Goal: Task Accomplishment & Management: Manage account settings

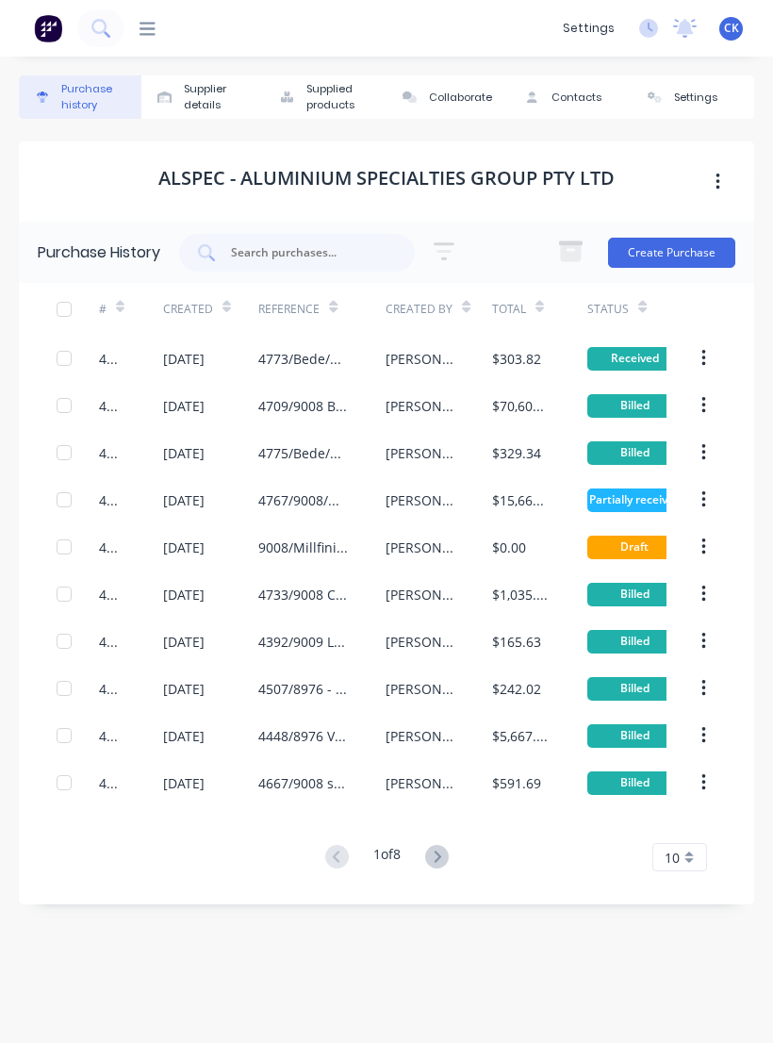
click at [141, 28] on icon at bounding box center [148, 28] width 16 height 13
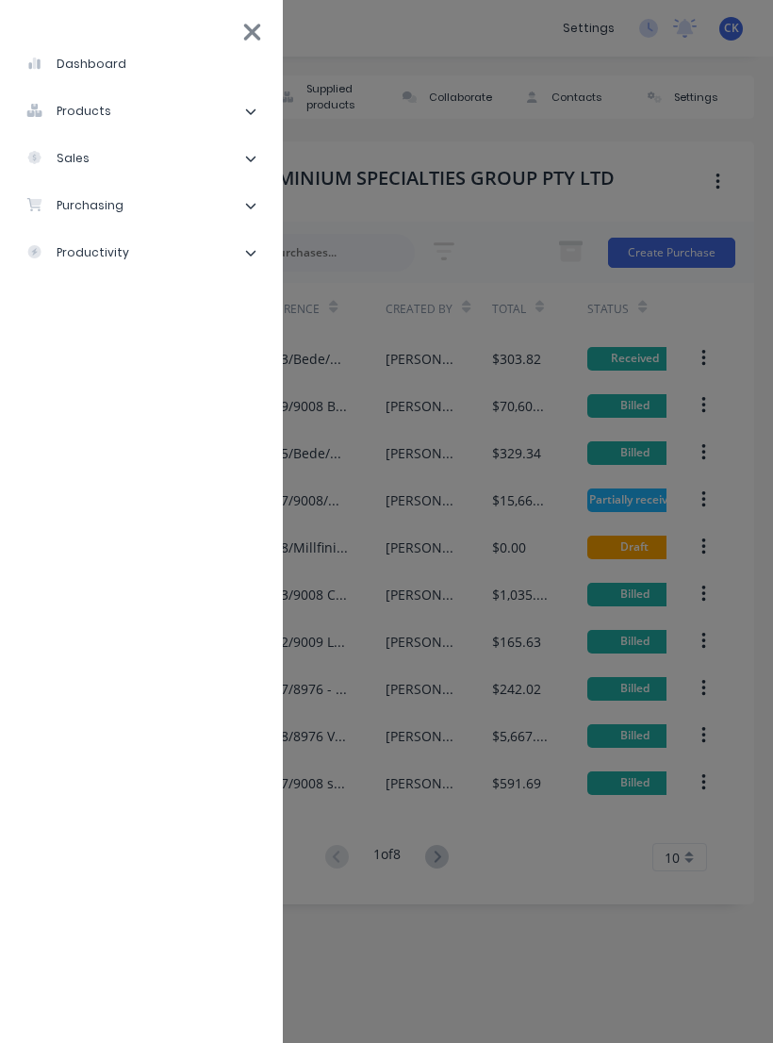
click at [209, 202] on li "purchasing" at bounding box center [141, 205] width 253 height 47
click at [208, 252] on li "Purchase Orders" at bounding box center [149, 252] width 238 height 47
click at [179, 261] on li "Purchase Orders" at bounding box center [149, 252] width 238 height 47
click at [144, 257] on div "Purchase Orders" at bounding box center [107, 252] width 130 height 17
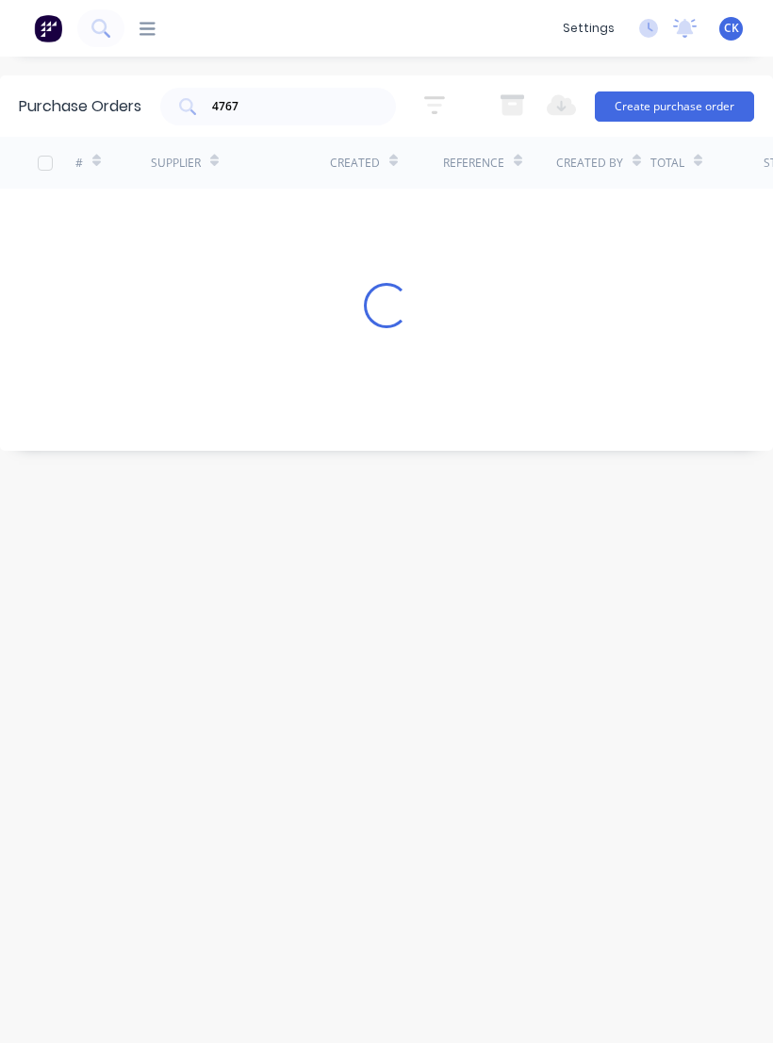
click at [147, 253] on div "# Supplier Created Reference Created By Total Status Loading..." at bounding box center [386, 280] width 773 height 286
click at [323, 108] on input "4767" at bounding box center [288, 106] width 157 height 19
type input "4751"
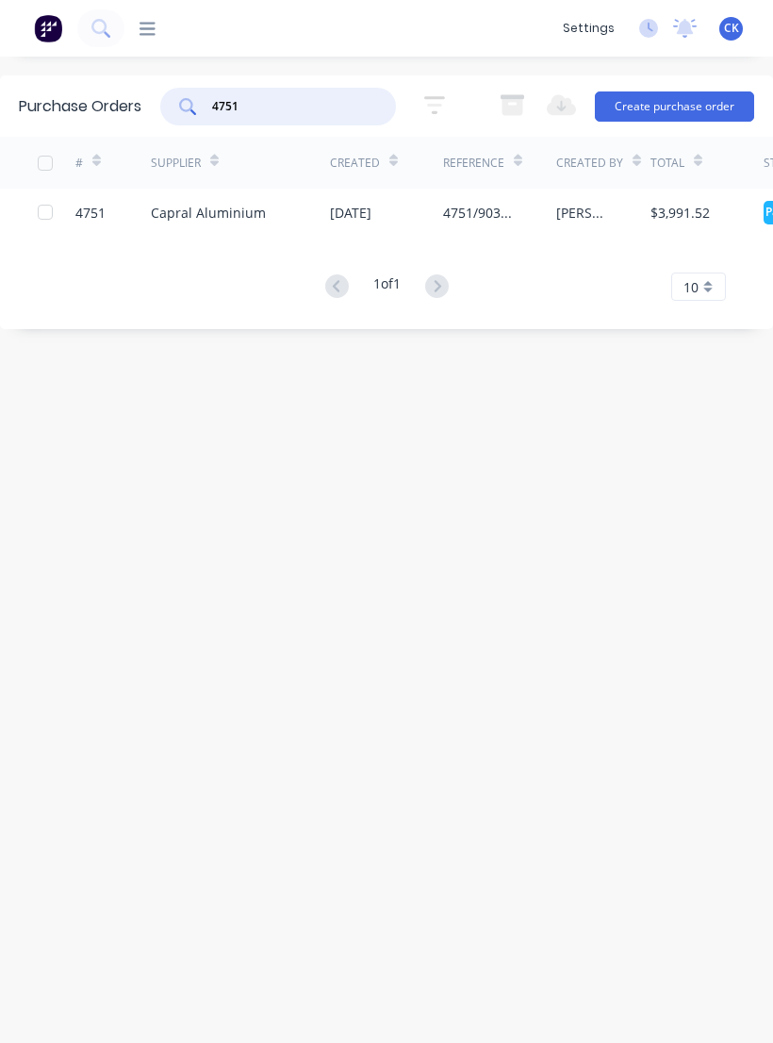
click at [216, 216] on div "Capral Aluminium" at bounding box center [208, 213] width 115 height 20
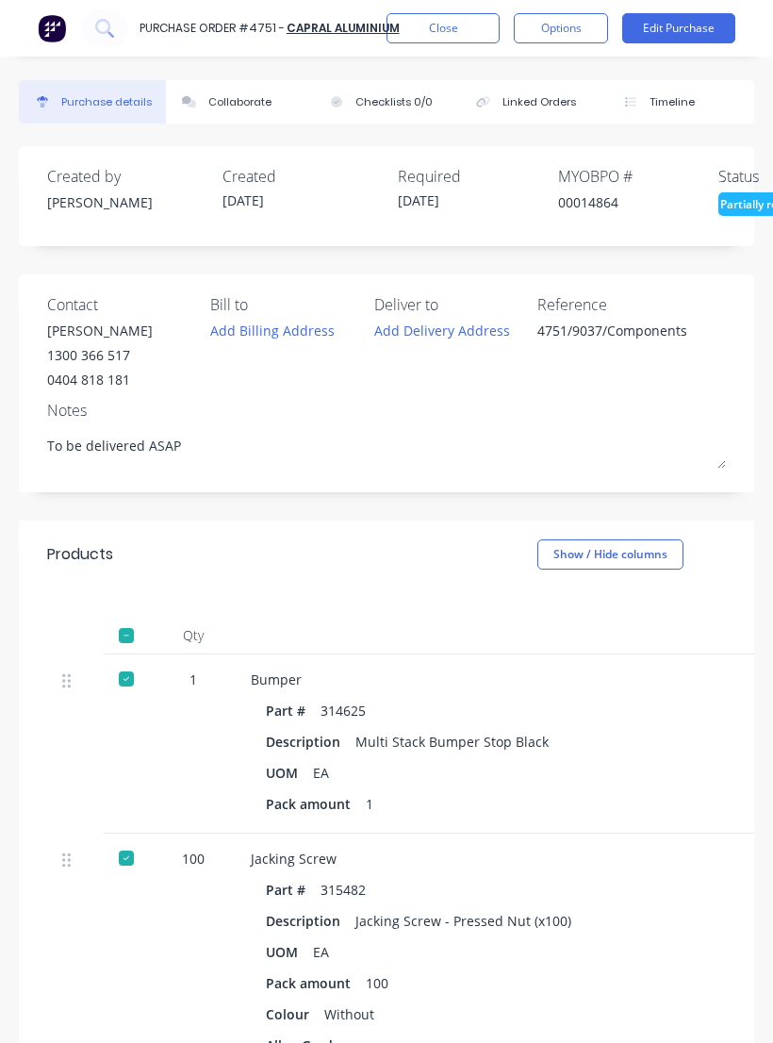
type textarea "x"
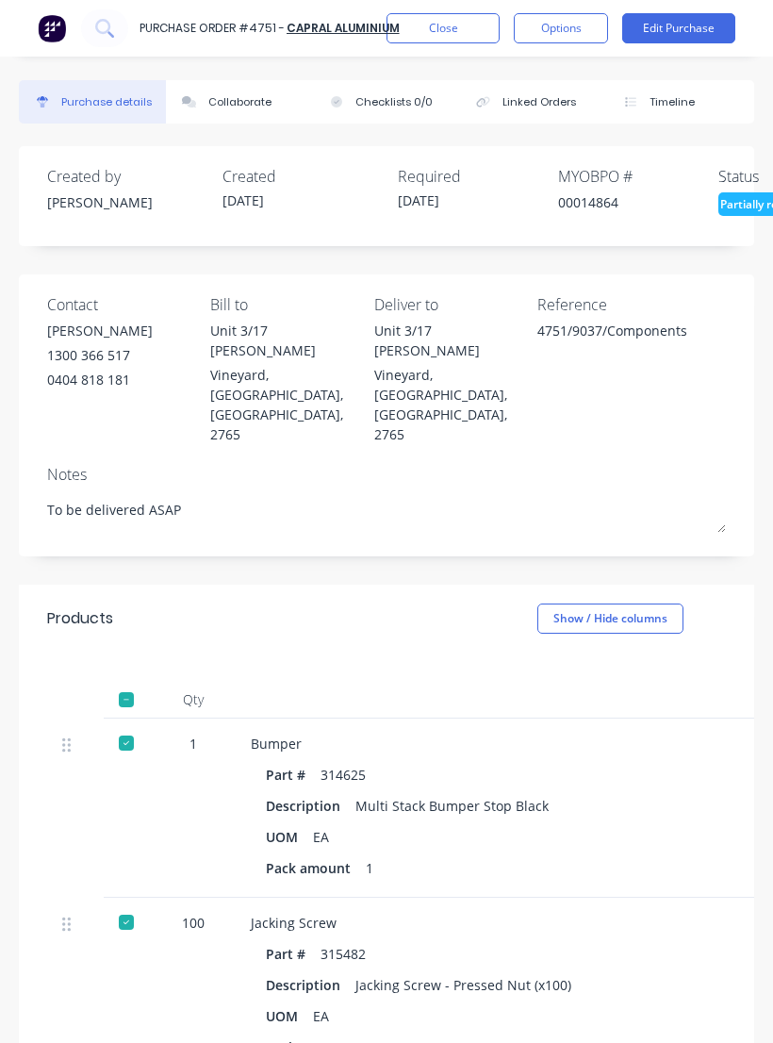
click at [445, 22] on button "Close" at bounding box center [443, 28] width 113 height 30
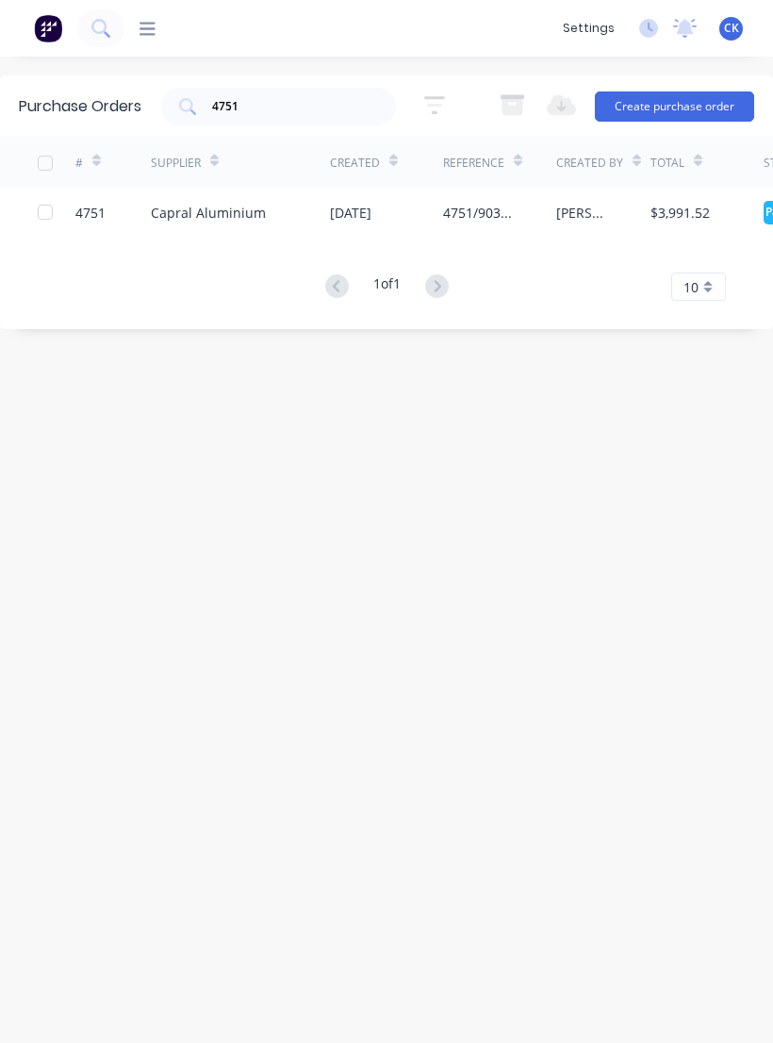
click at [304, 116] on input "4751" at bounding box center [288, 106] width 157 height 19
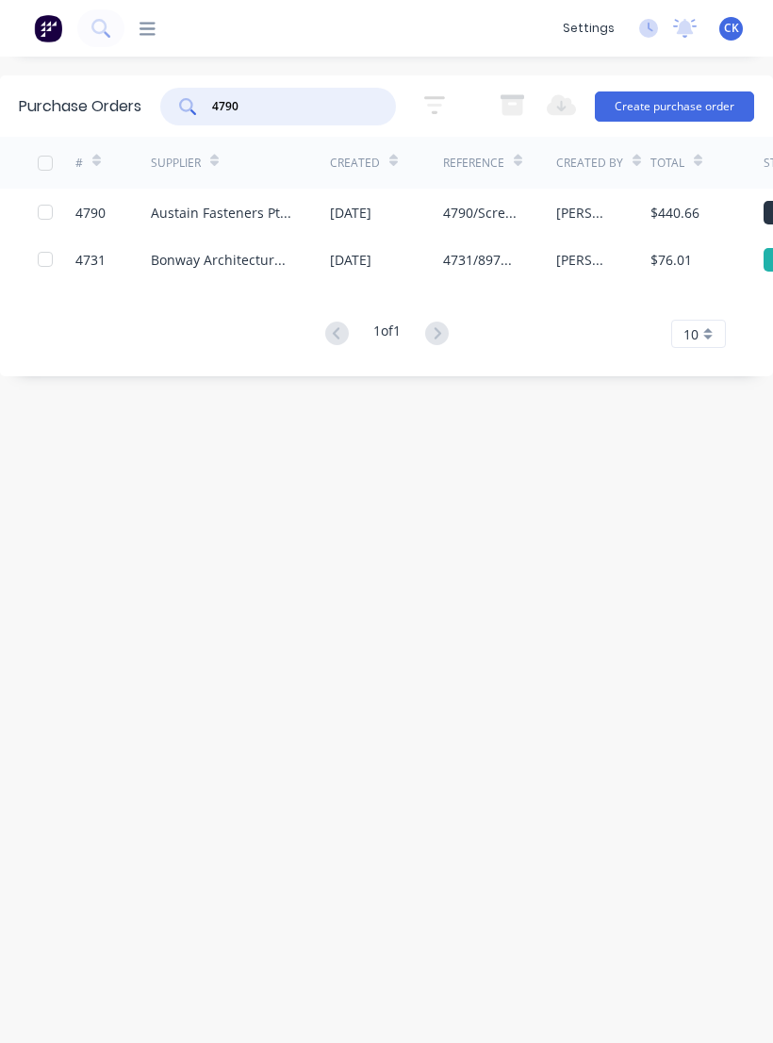
type input "4790"
click at [196, 103] on icon at bounding box center [187, 106] width 17 height 17
click at [467, 215] on div "4790/Screws/Factory" at bounding box center [480, 213] width 75 height 20
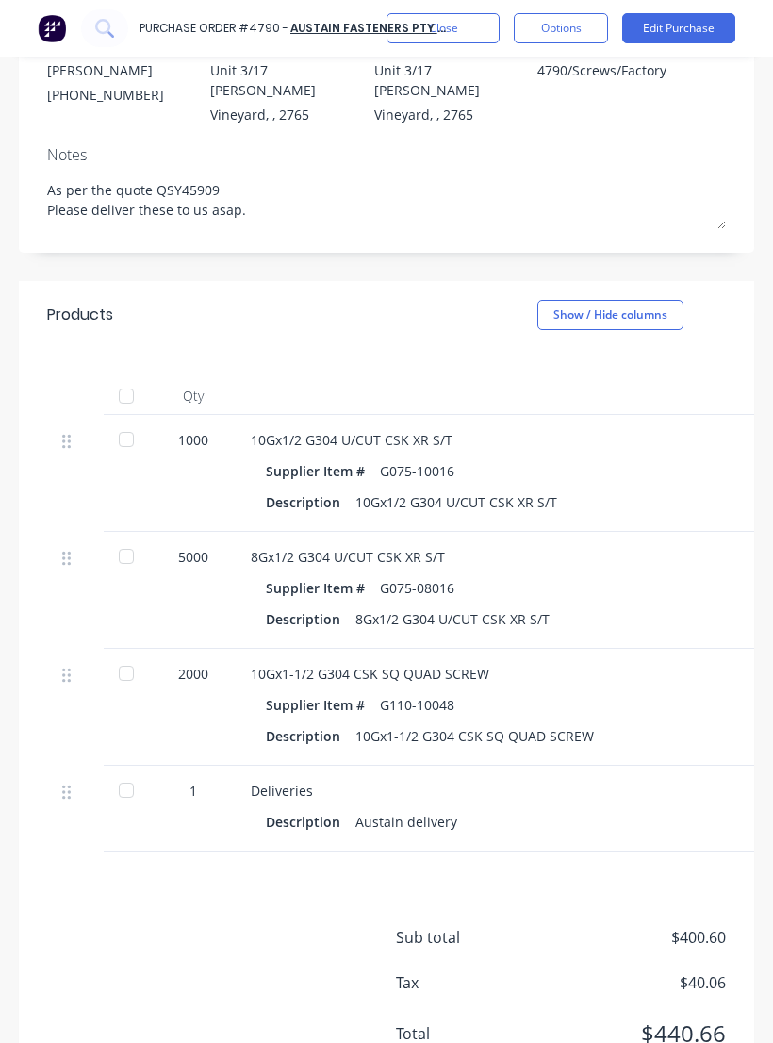
scroll to position [260, 0]
click at [124, 772] on div at bounding box center [127, 791] width 38 height 38
click at [128, 772] on div at bounding box center [127, 791] width 38 height 38
click at [144, 776] on div at bounding box center [127, 791] width 38 height 38
click at [139, 439] on div at bounding box center [127, 440] width 38 height 38
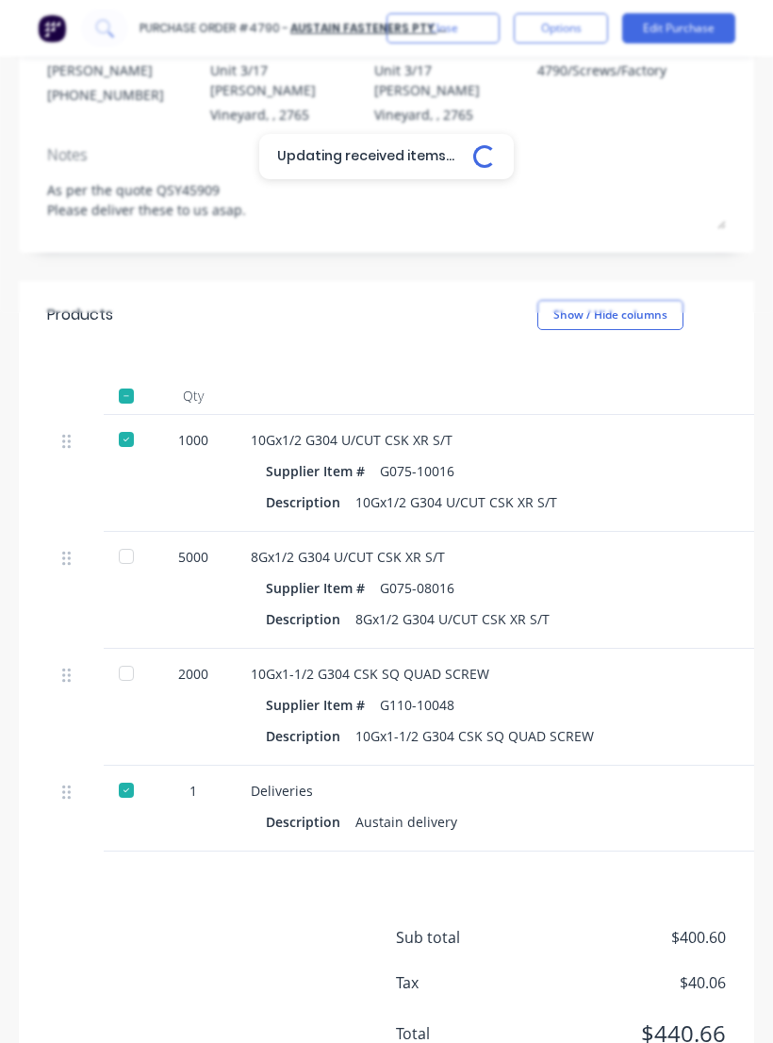
click at [131, 541] on div at bounding box center [127, 557] width 38 height 38
click at [127, 663] on div at bounding box center [127, 674] width 38 height 38
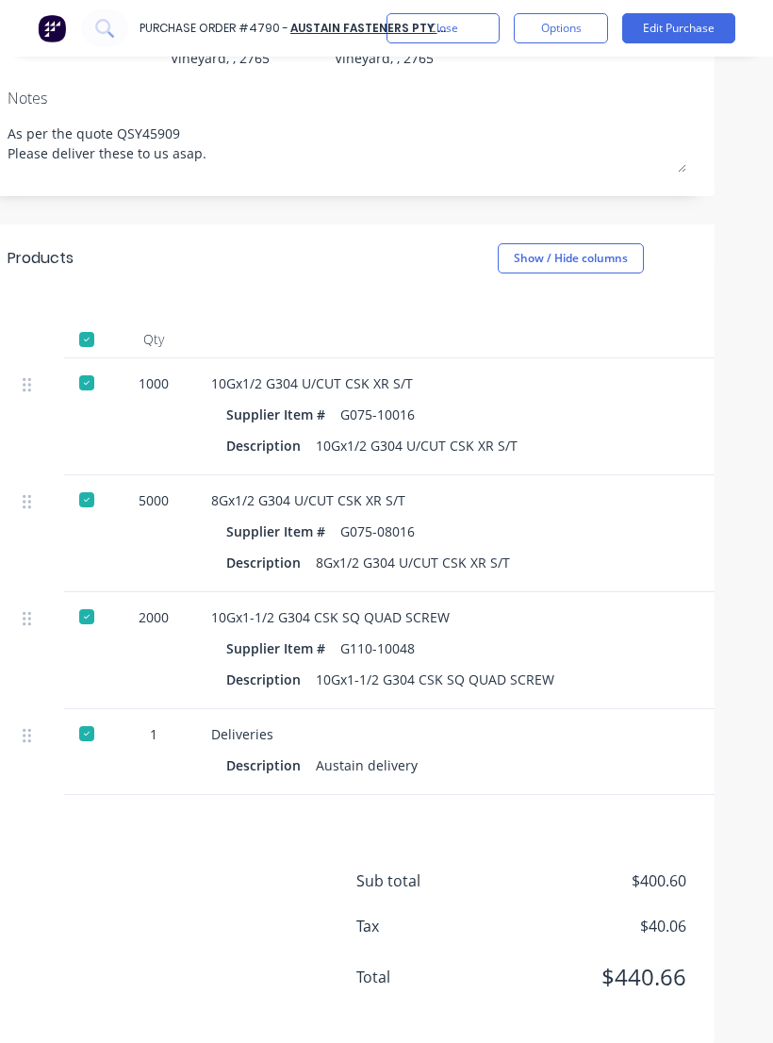
type textarea "x"
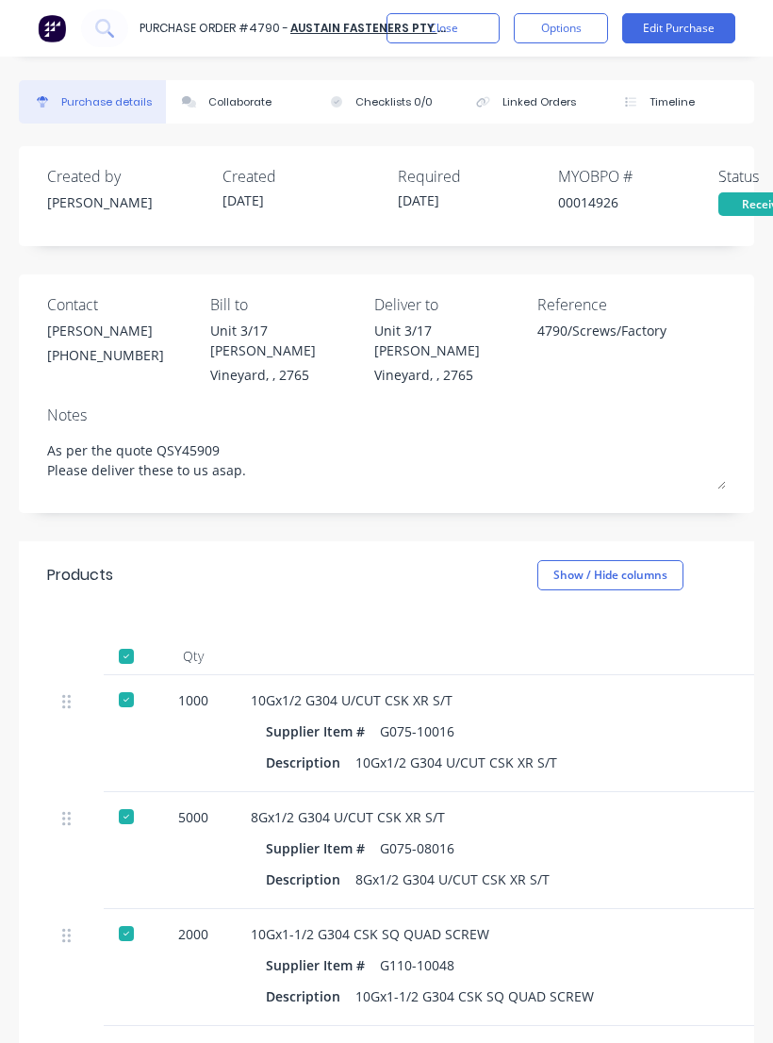
scroll to position [0, 0]
click at [241, 108] on div "Collaborate" at bounding box center [239, 102] width 63 height 16
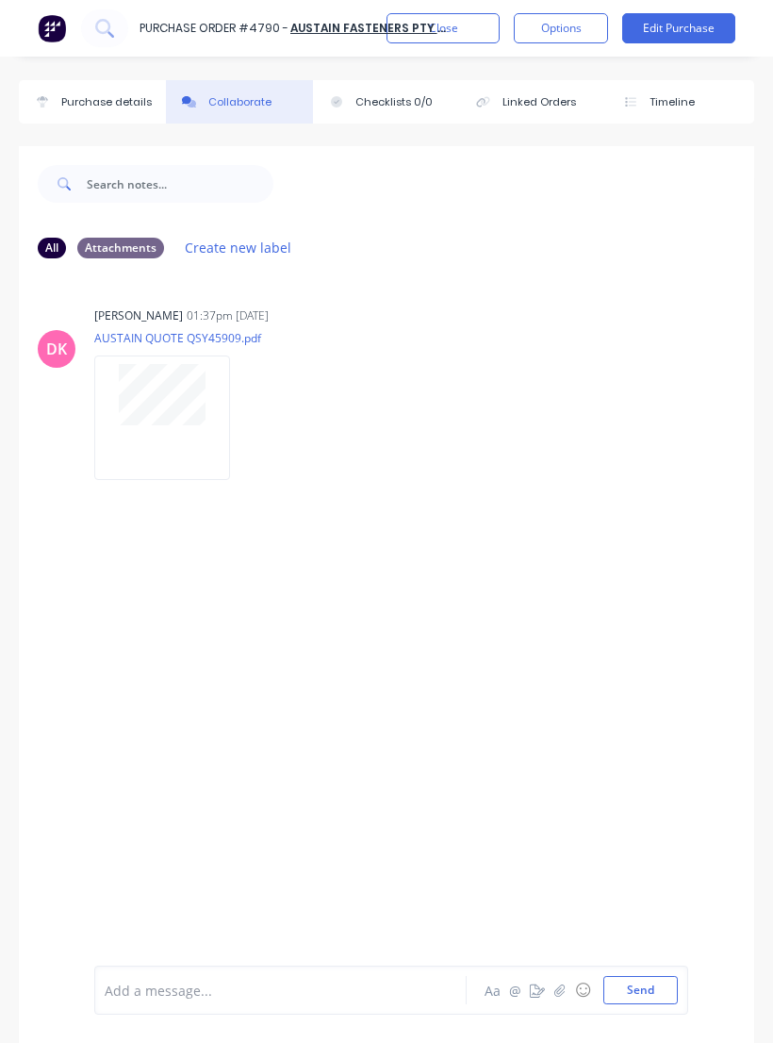
click at [555, 1002] on button "button" at bounding box center [560, 990] width 23 height 23
click at [640, 1004] on button "Send" at bounding box center [641, 990] width 75 height 28
click at [650, 1004] on button "Send" at bounding box center [641, 990] width 75 height 28
click at [629, 1004] on button "Send" at bounding box center [641, 990] width 75 height 28
click at [650, 1004] on button "Send" at bounding box center [641, 990] width 75 height 28
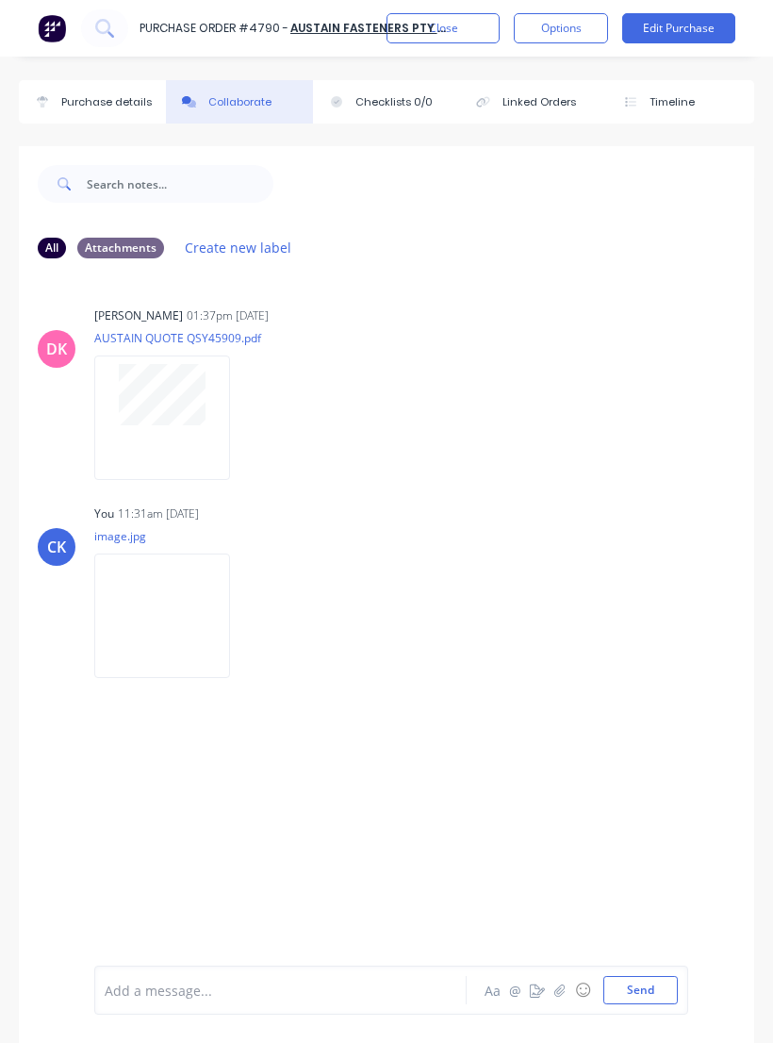
click at [638, 1004] on button "Send" at bounding box center [641, 990] width 75 height 28
click at [650, 1004] on button "Send" at bounding box center [641, 990] width 75 height 28
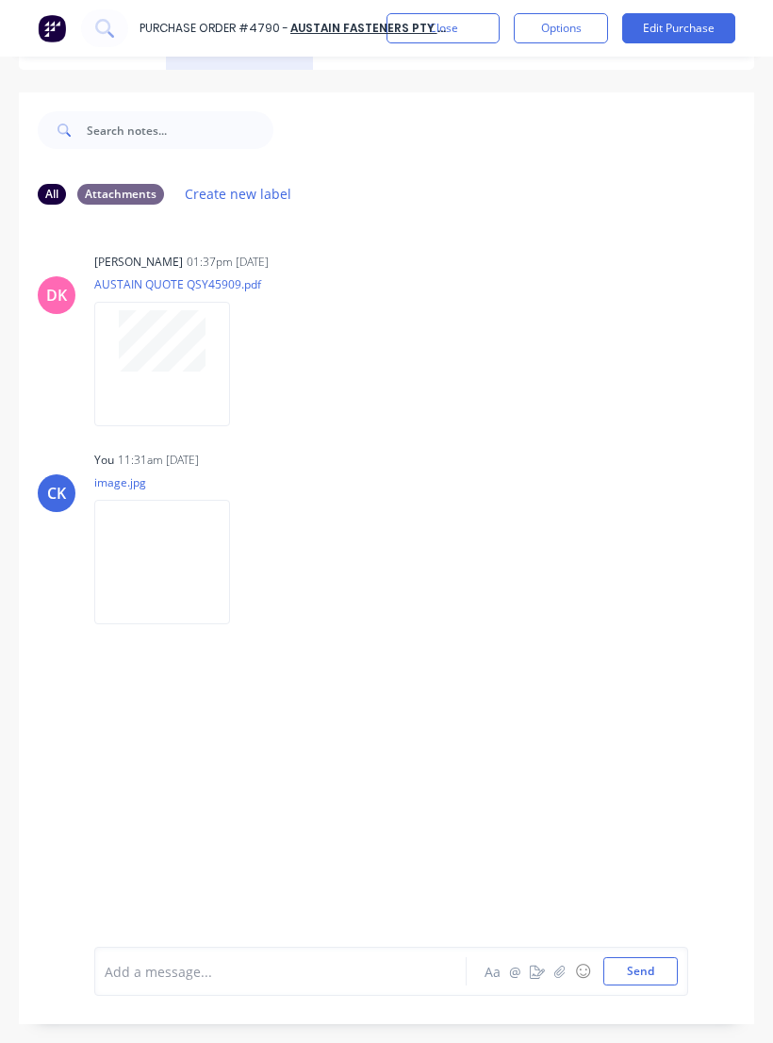
scroll to position [54, 0]
click at [475, 30] on button "Close" at bounding box center [443, 28] width 113 height 30
